Goal: Task Accomplishment & Management: Manage account settings

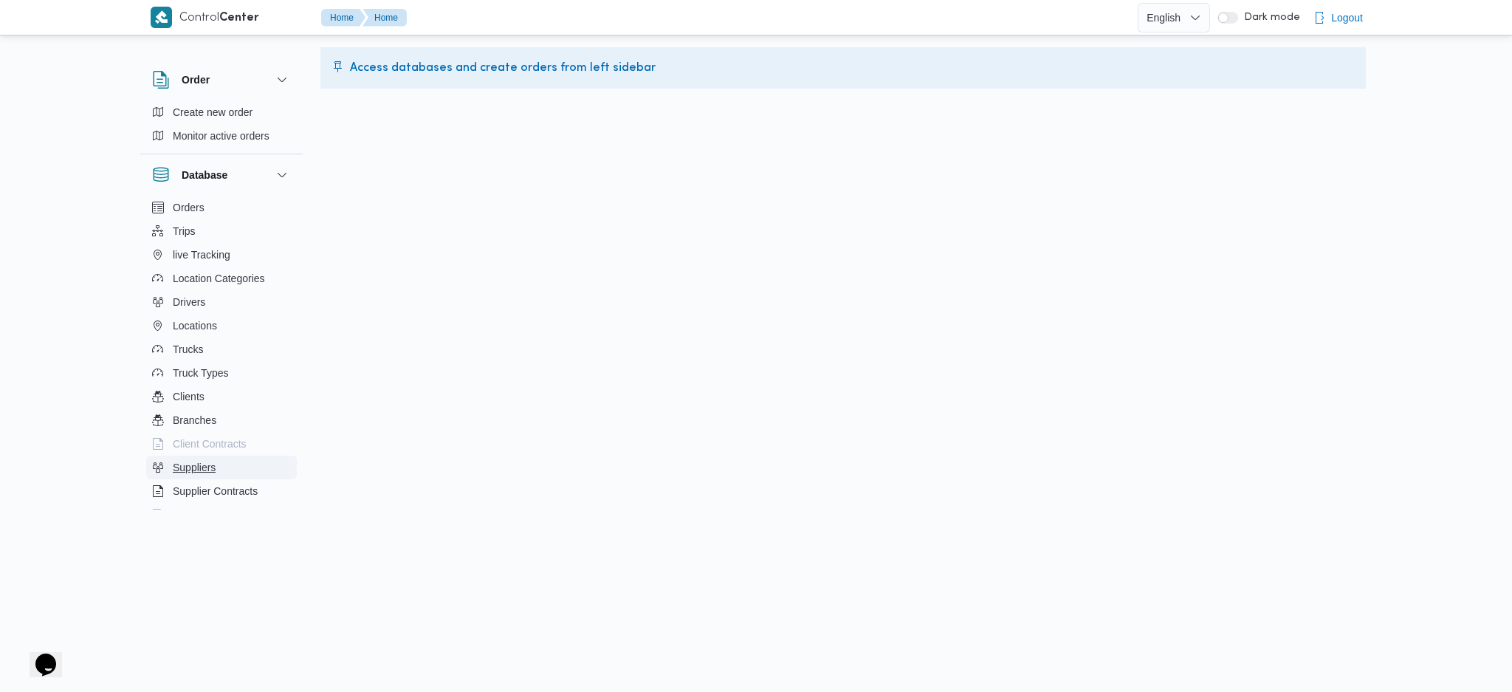
click at [189, 476] on button "Suppliers" at bounding box center [221, 468] width 151 height 24
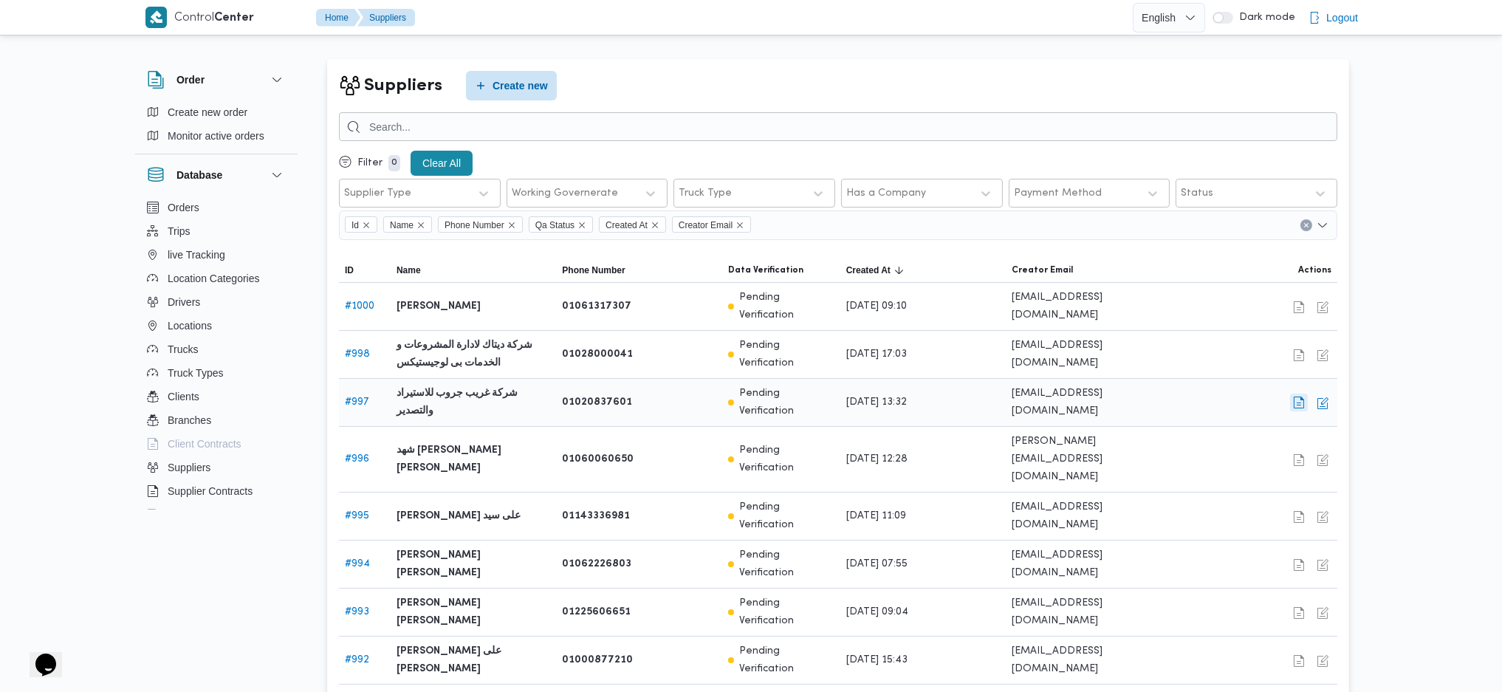
click at [1297, 394] on button "button" at bounding box center [1299, 403] width 18 height 18
select select "8"
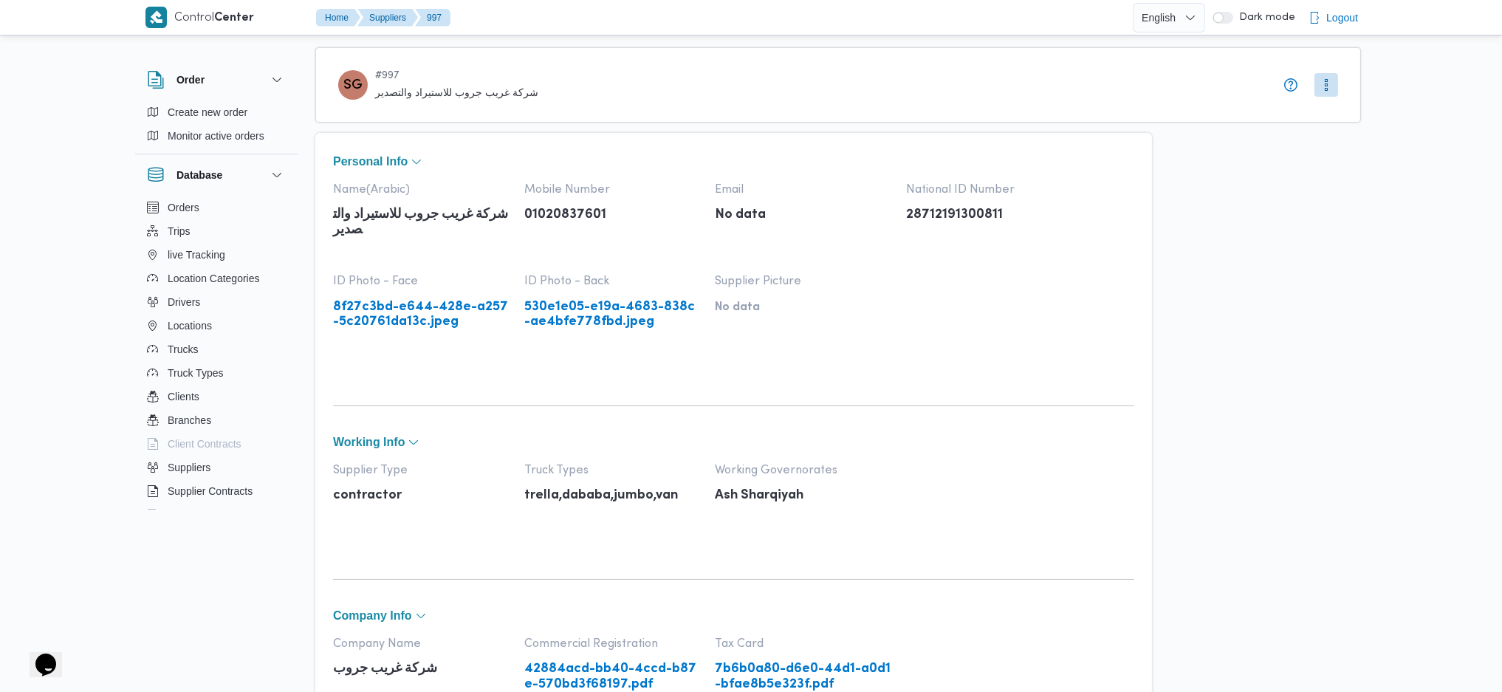
click at [445, 304] on link "8f27c3bd-e644-428e-a257-5c20761da13c.jpeg" at bounding box center [421, 315] width 176 height 30
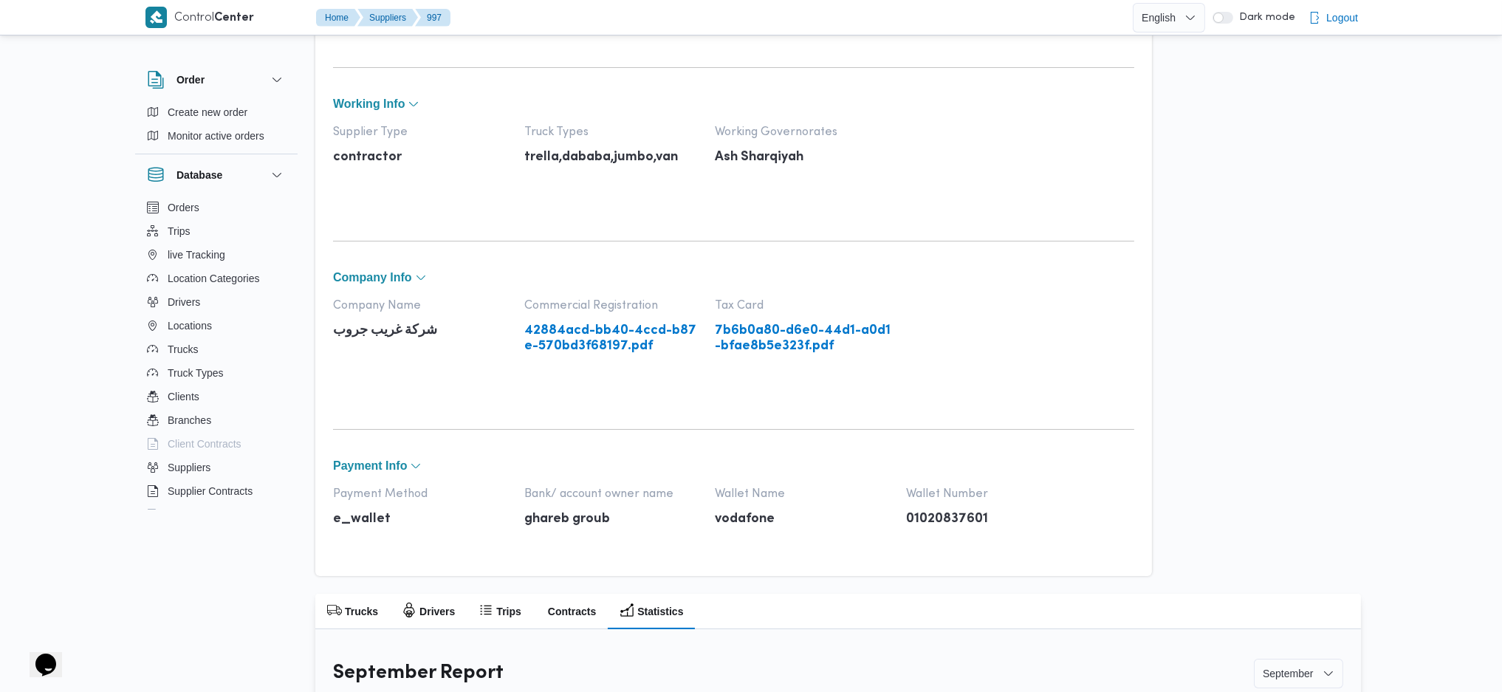
scroll to position [346, 0]
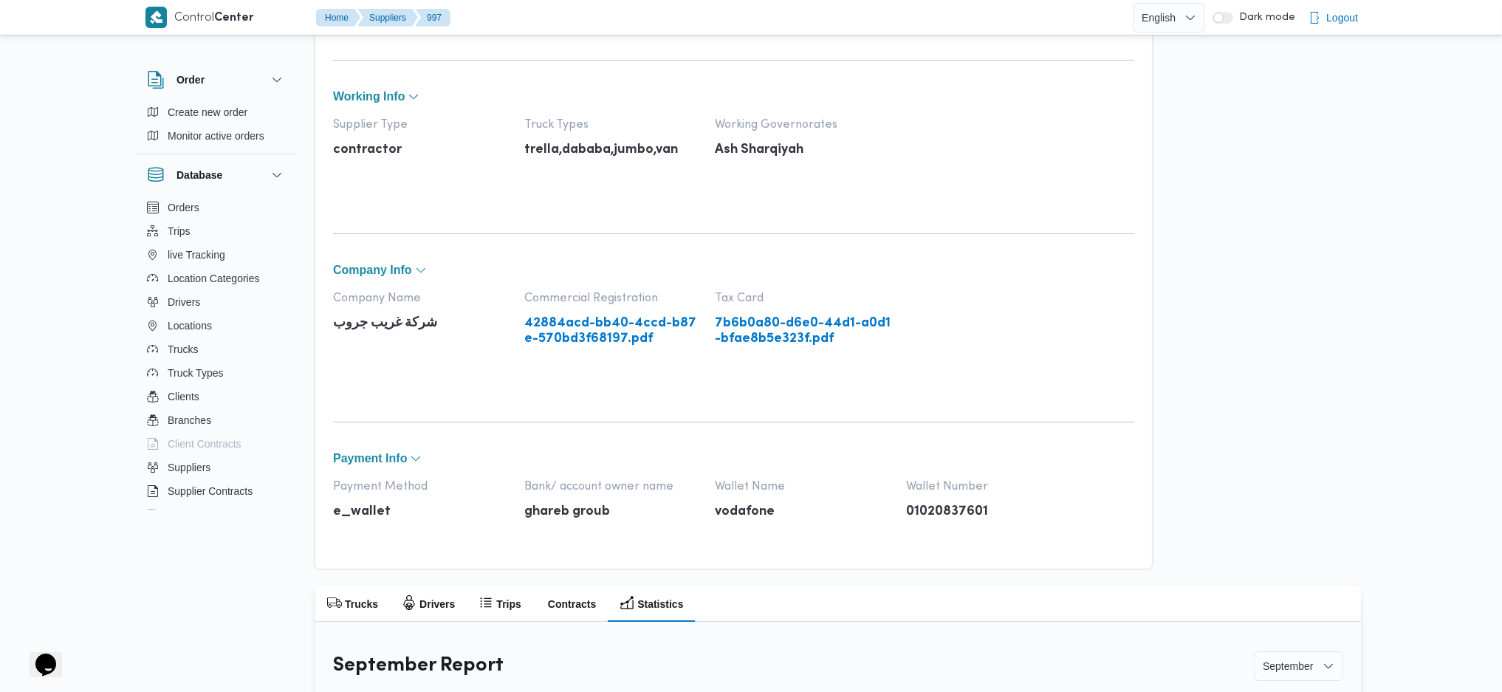
click at [598, 335] on link "42884acd-bb40-4ccd-b87e-570bd3f68197.pdf" at bounding box center [612, 331] width 176 height 30
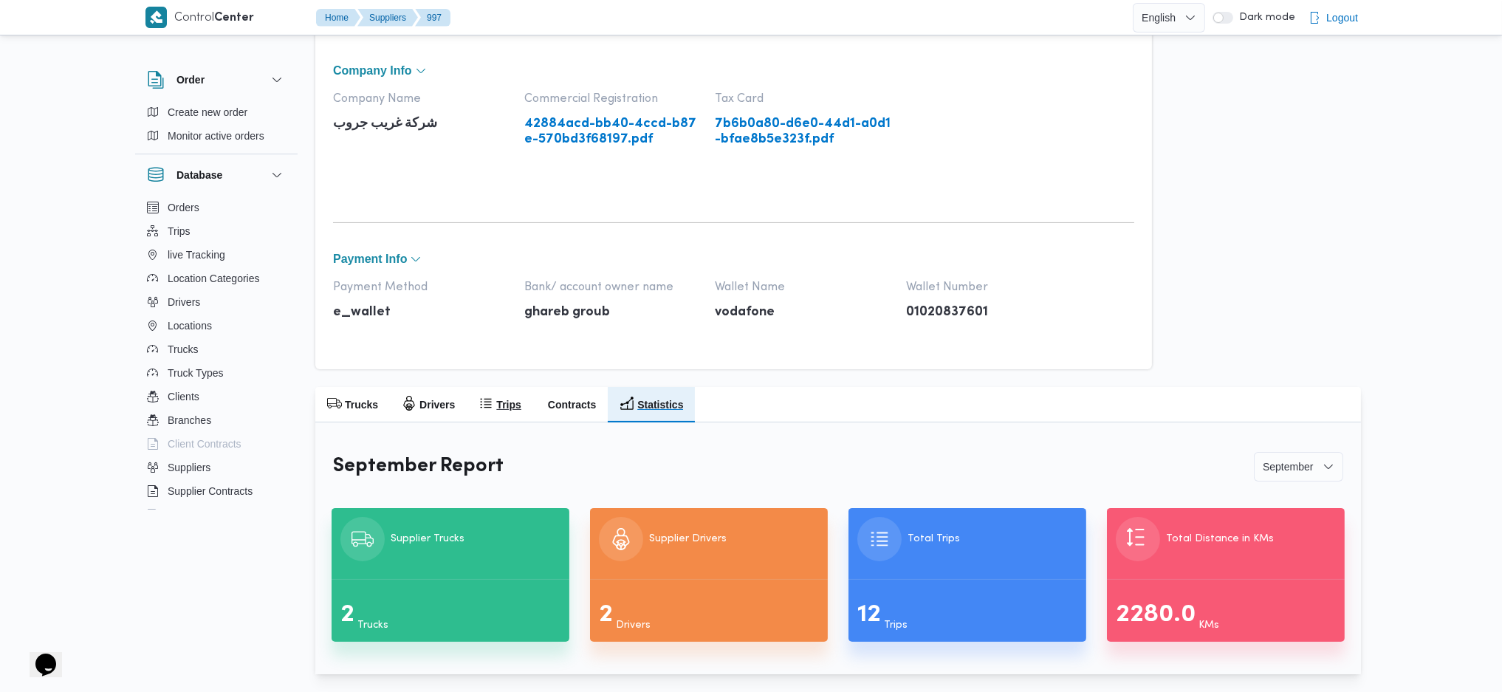
click at [501, 403] on h2 "Trips" at bounding box center [508, 405] width 24 height 18
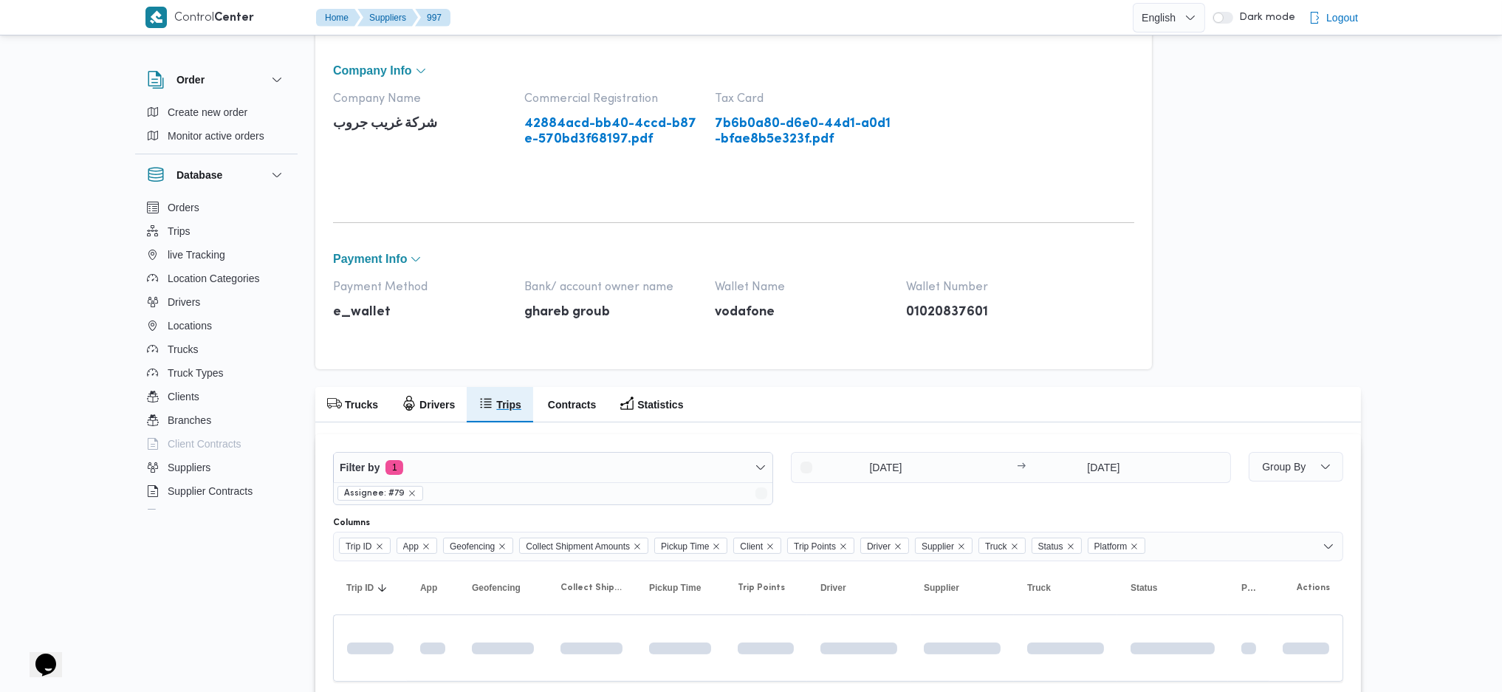
scroll to position [532, 0]
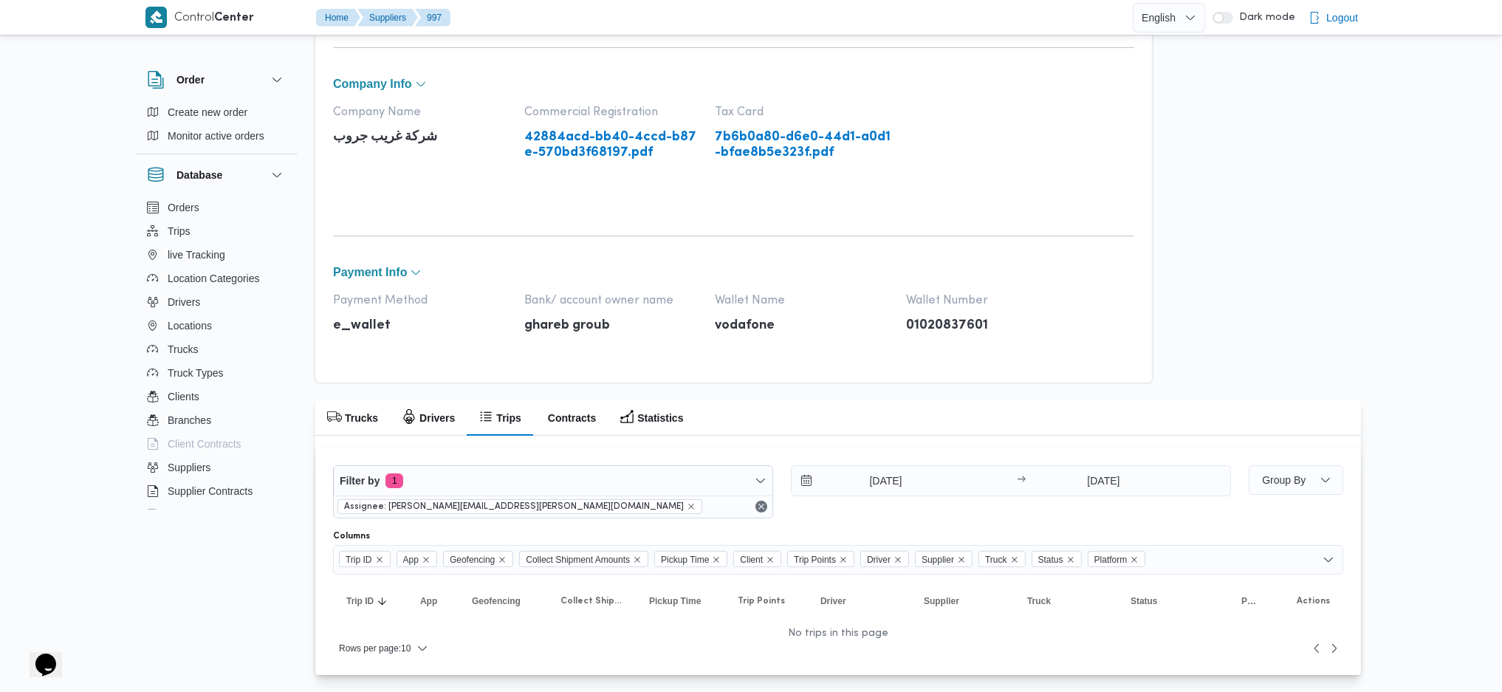
click at [592, 158] on link "42884acd-bb40-4ccd-b87e-570bd3f68197.pdf" at bounding box center [612, 145] width 176 height 30
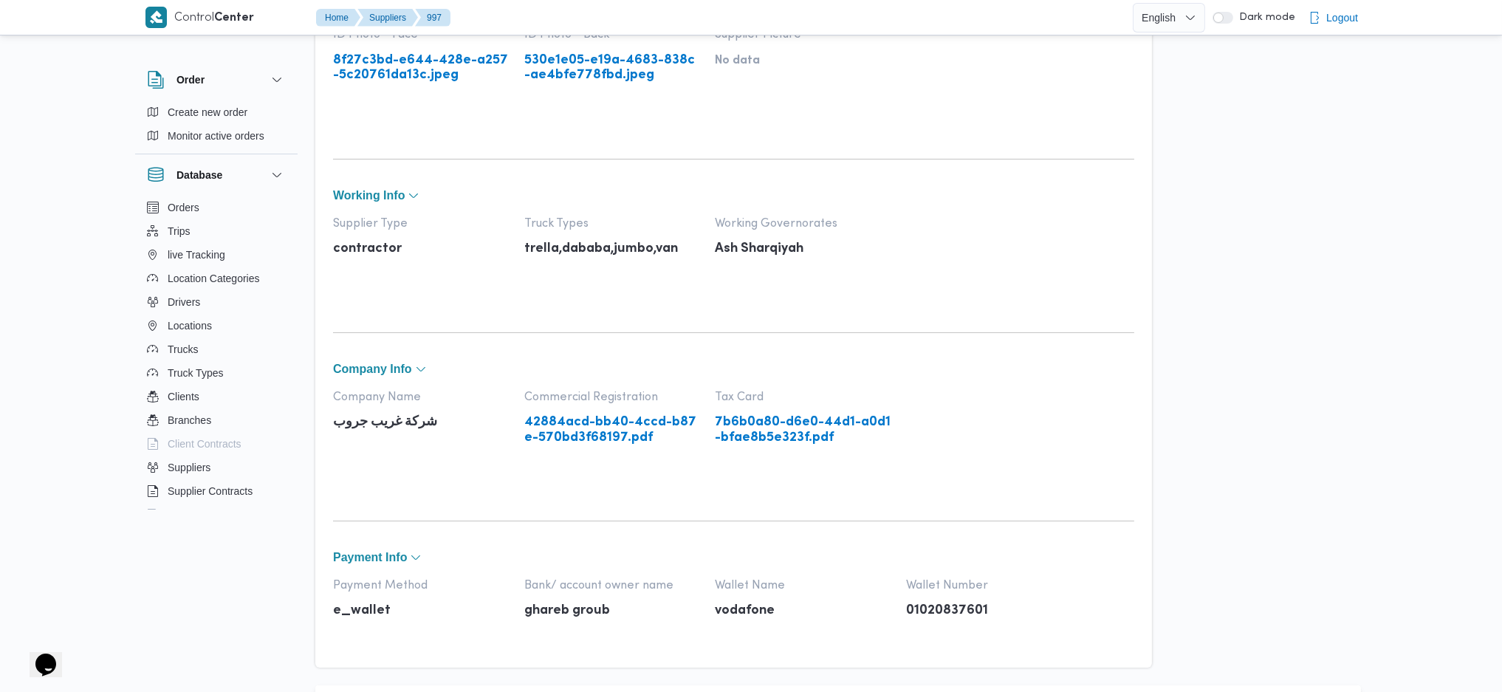
scroll to position [248, 0]
click at [646, 426] on link "42884acd-bb40-4ccd-b87e-570bd3f68197.pdf" at bounding box center [612, 429] width 176 height 30
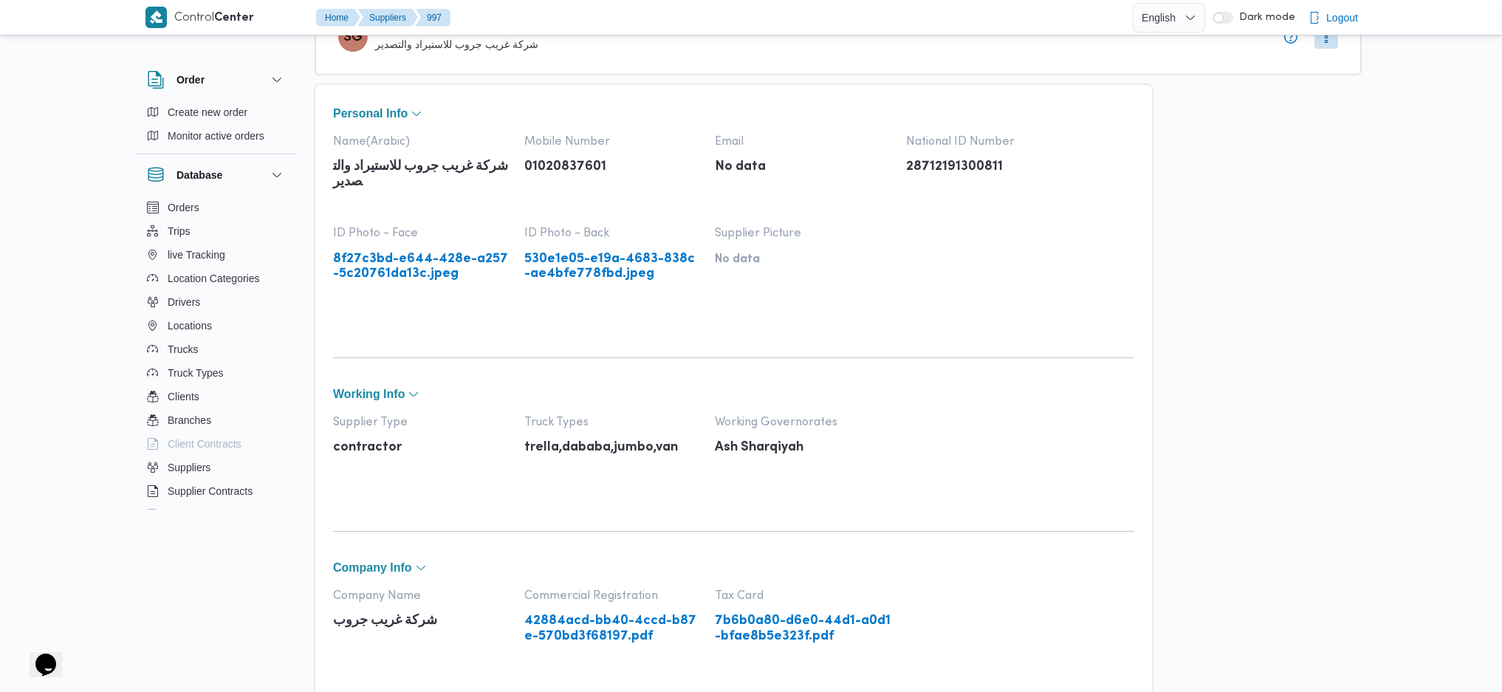
scroll to position [0, 0]
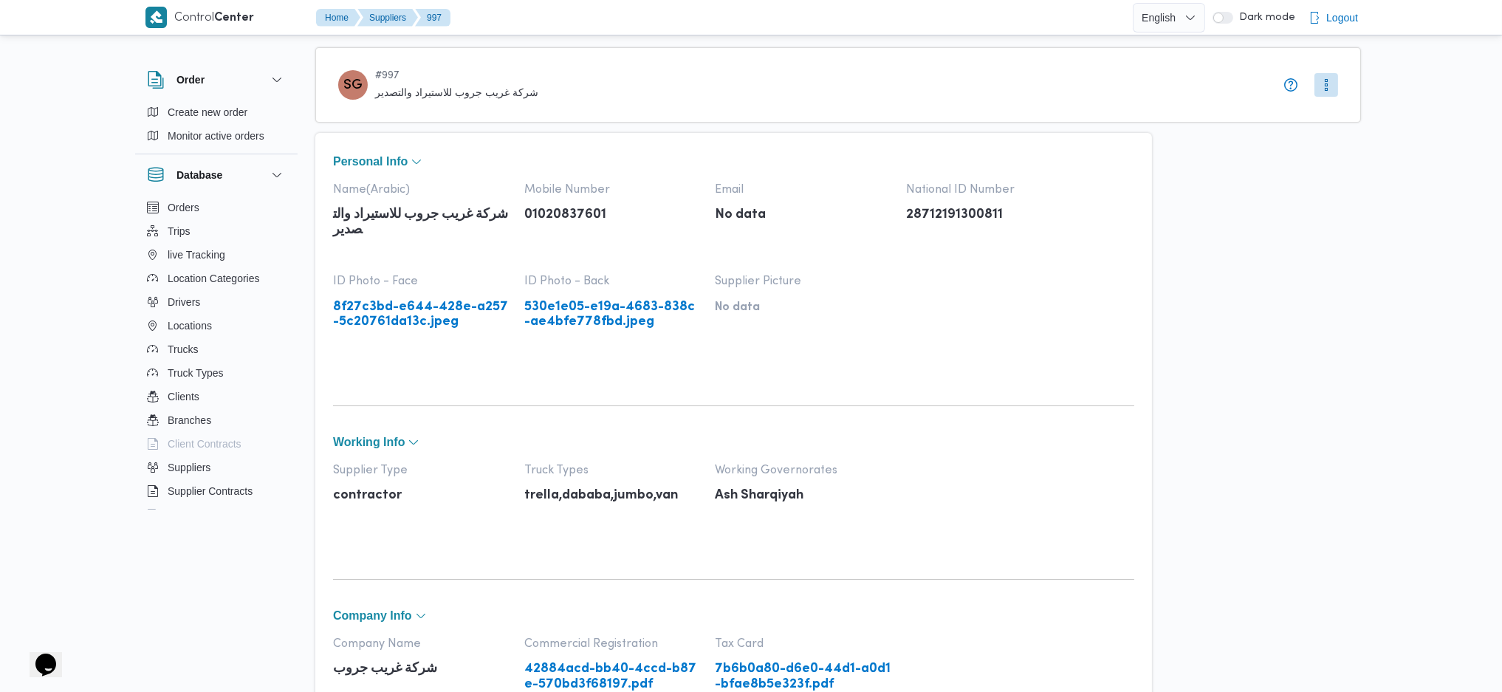
click at [415, 307] on link "8f27c3bd-e644-428e-a257-5c20761da13c.jpeg" at bounding box center [421, 315] width 176 height 30
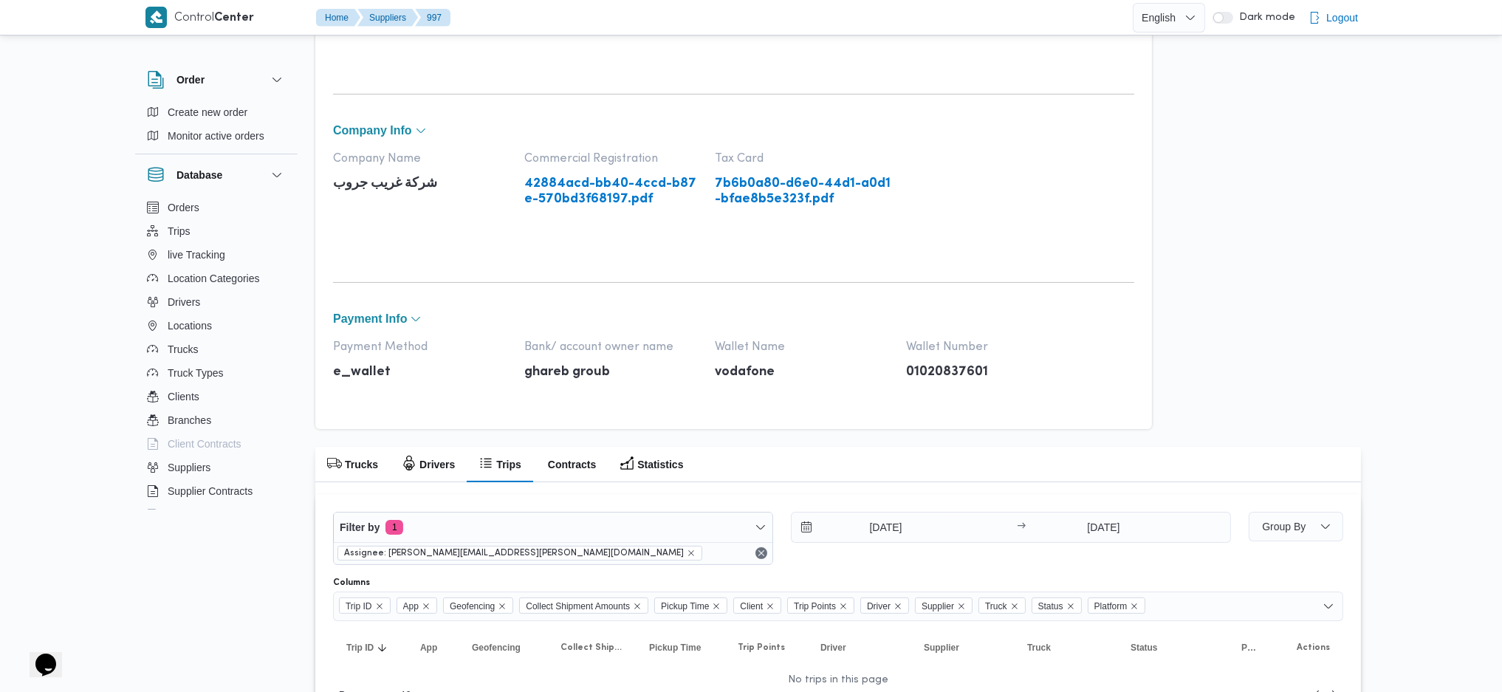
scroll to position [532, 0]
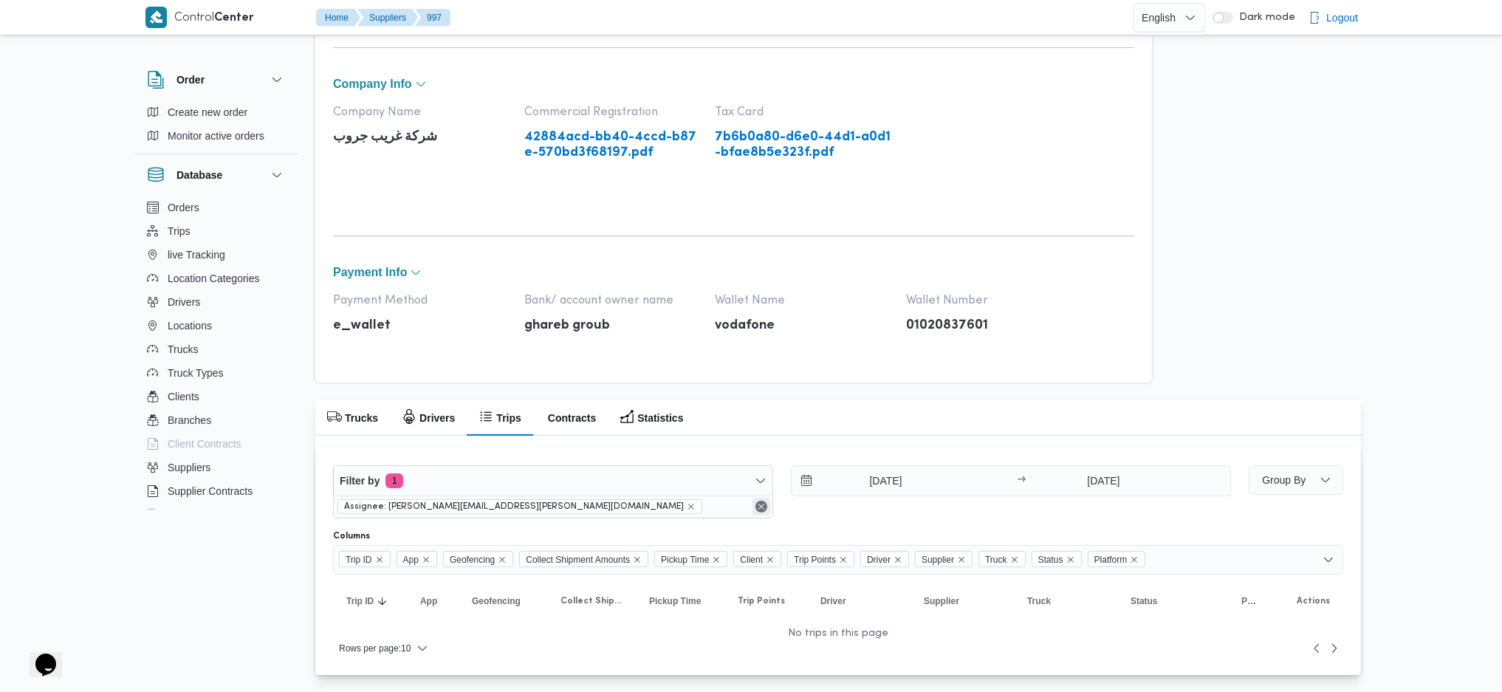
click at [764, 500] on div "Assignee: [PERSON_NAME][EMAIL_ADDRESS][PERSON_NAME][DOMAIN_NAME]" at bounding box center [553, 507] width 439 height 22
click at [763, 514] on button "Remove" at bounding box center [761, 507] width 18 height 18
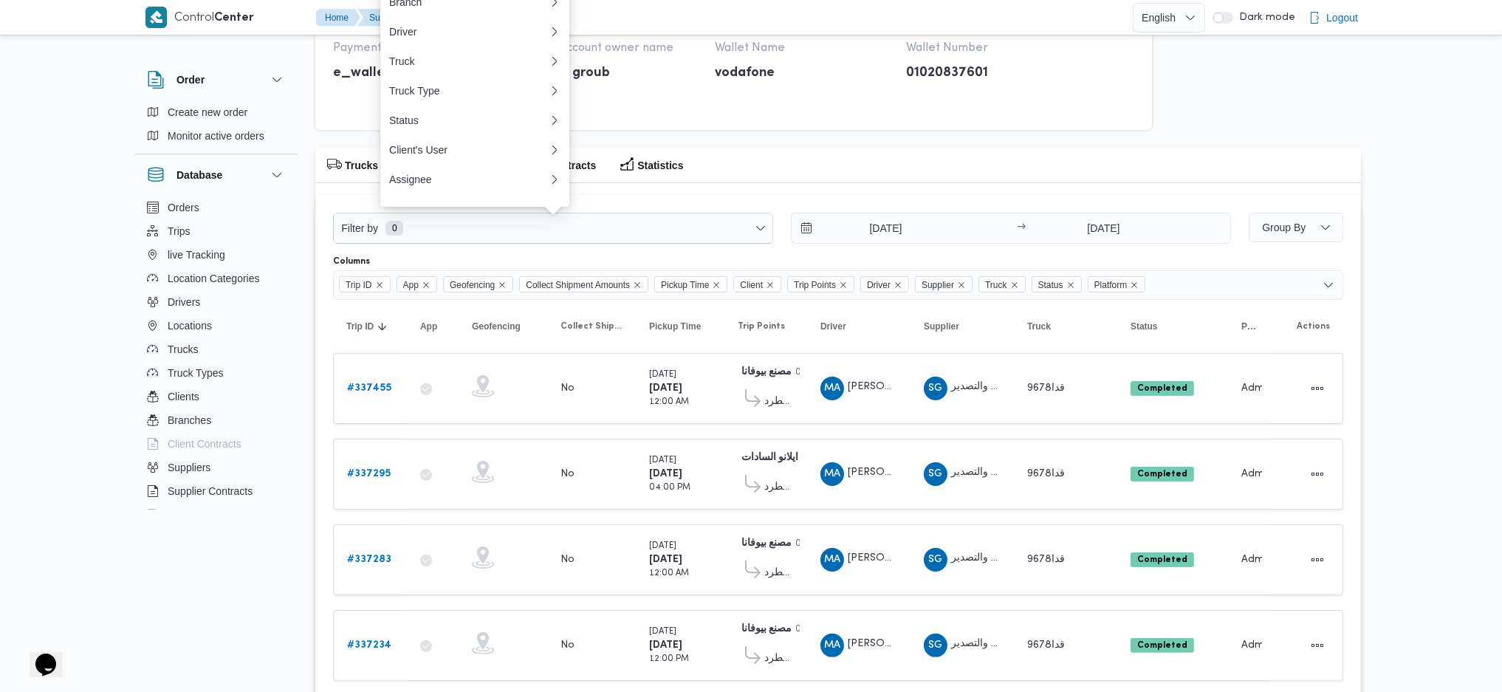
scroll to position [1083, 0]
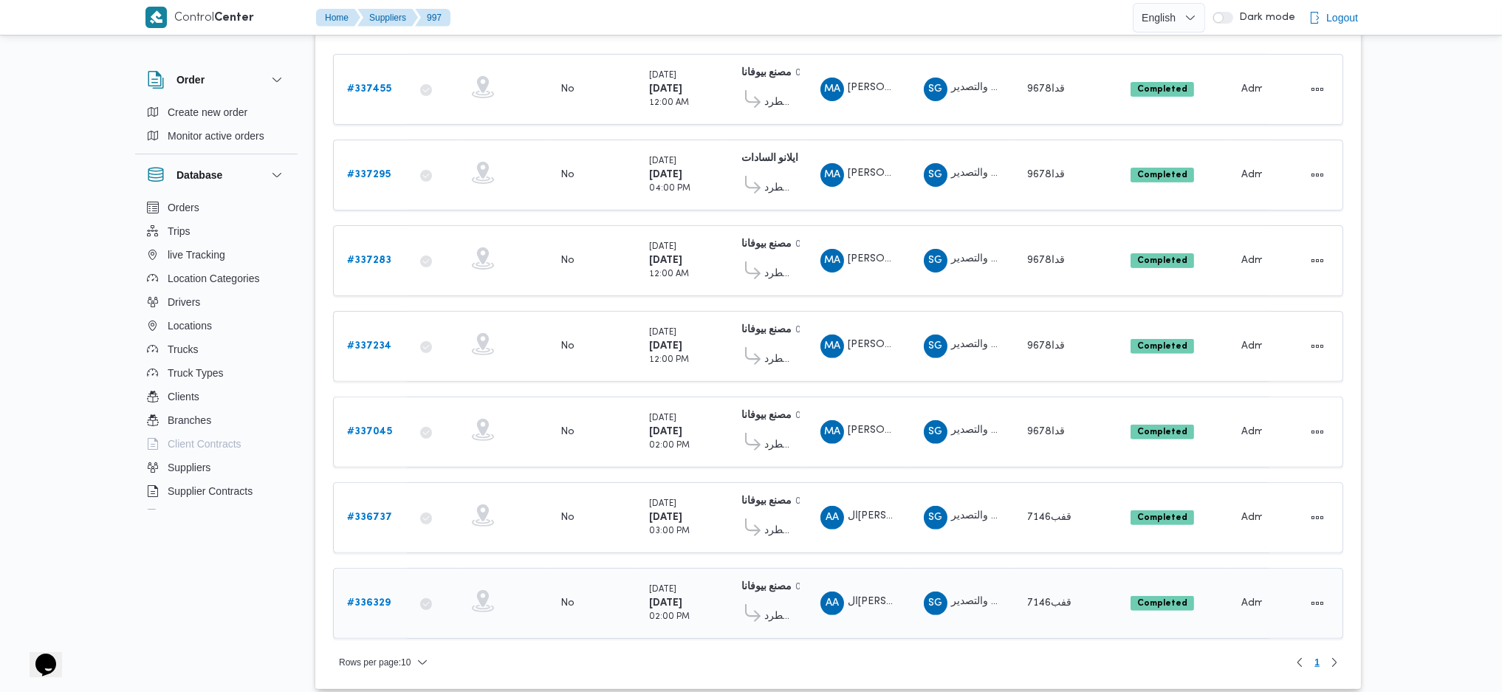
click at [380, 598] on b "# 336329" at bounding box center [369, 603] width 44 height 10
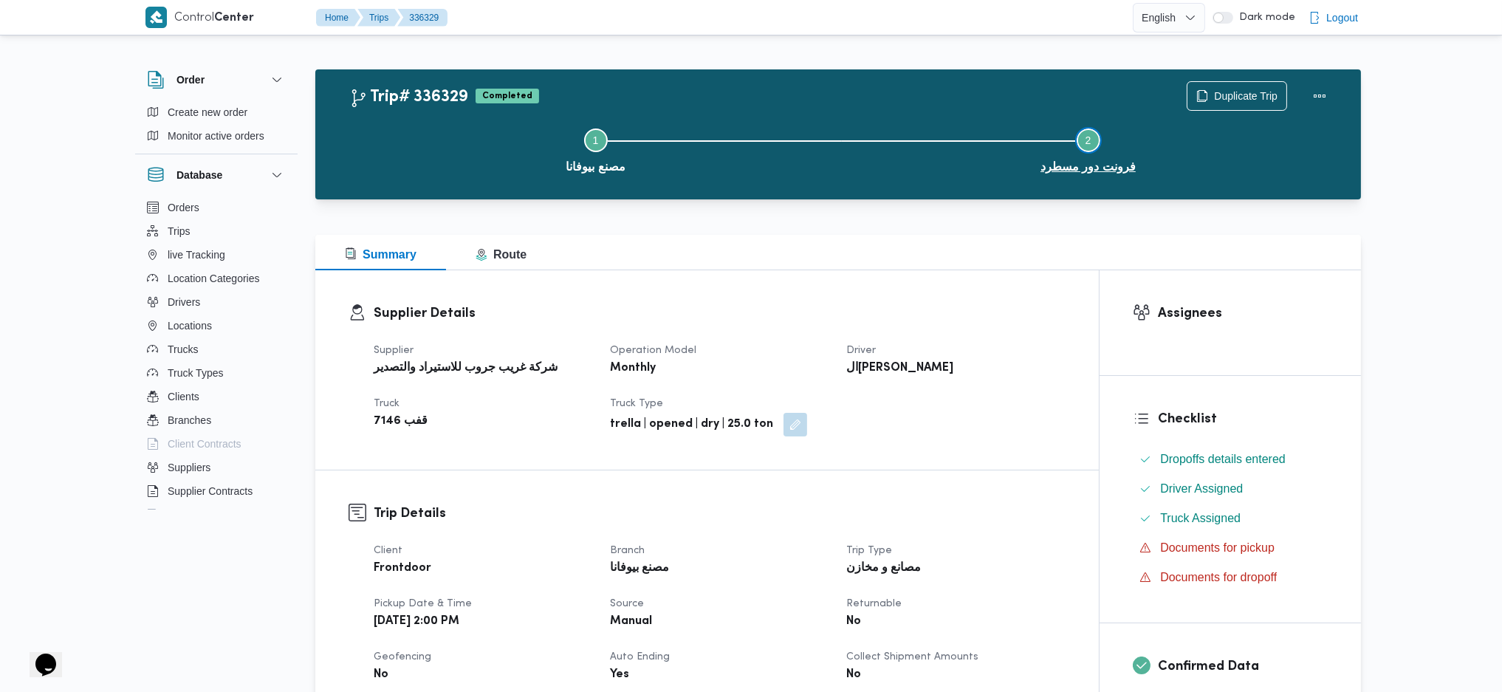
click at [1256, 167] on button "Step 2 is incomplete 2 فرونت دور مسطرد" at bounding box center [1088, 149] width 493 height 77
